Goal: Information Seeking & Learning: Learn about a topic

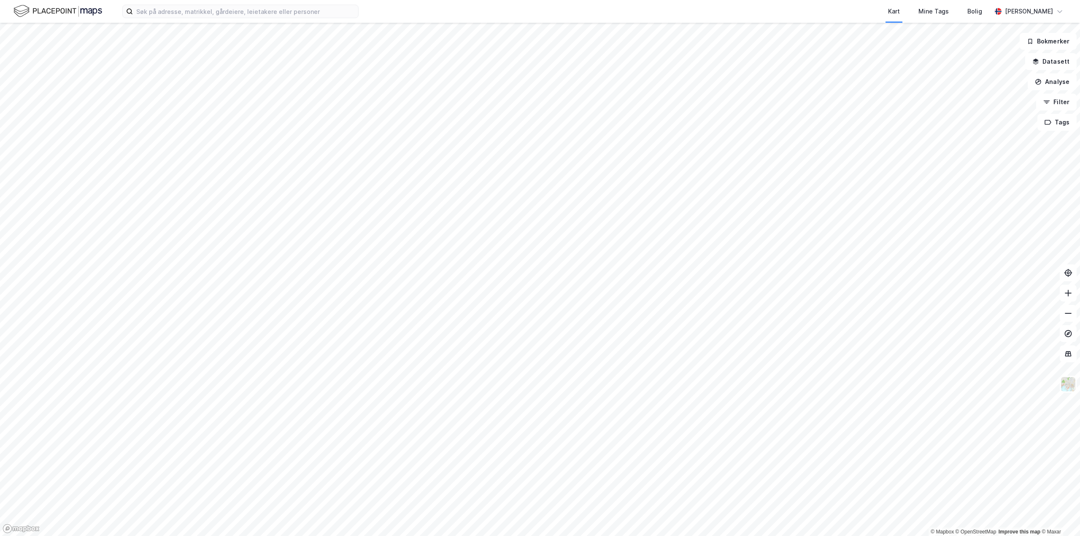
click at [235, 21] on div "Kart Mine Tags [PERSON_NAME] [PERSON_NAME]" at bounding box center [540, 11] width 1080 height 23
click at [227, 6] on input at bounding box center [245, 11] width 225 height 13
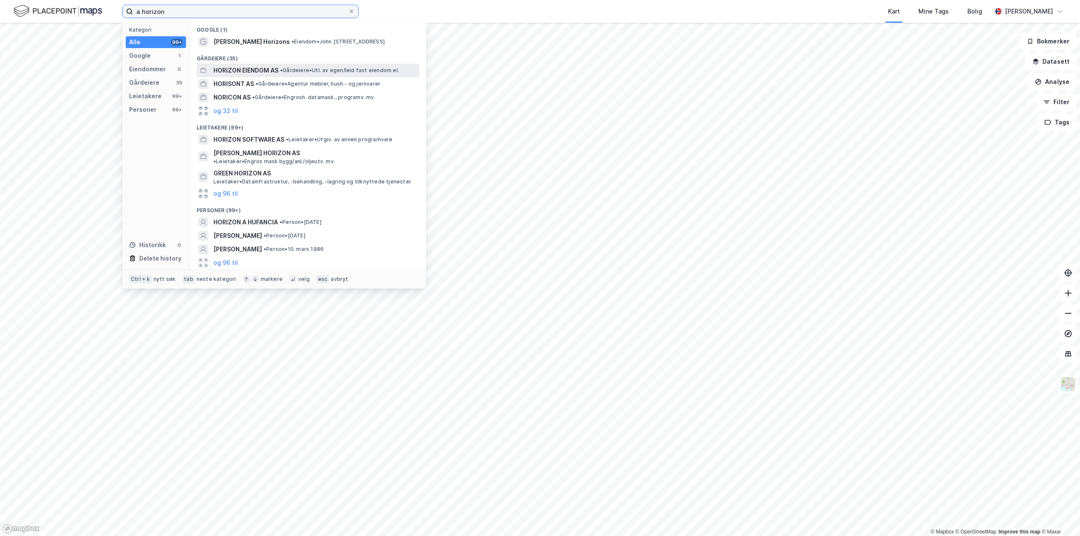
type input "a horizon"
click at [251, 70] on span "HORIZON EIENDOM AS" at bounding box center [245, 70] width 65 height 10
